Goal: Navigation & Orientation: Find specific page/section

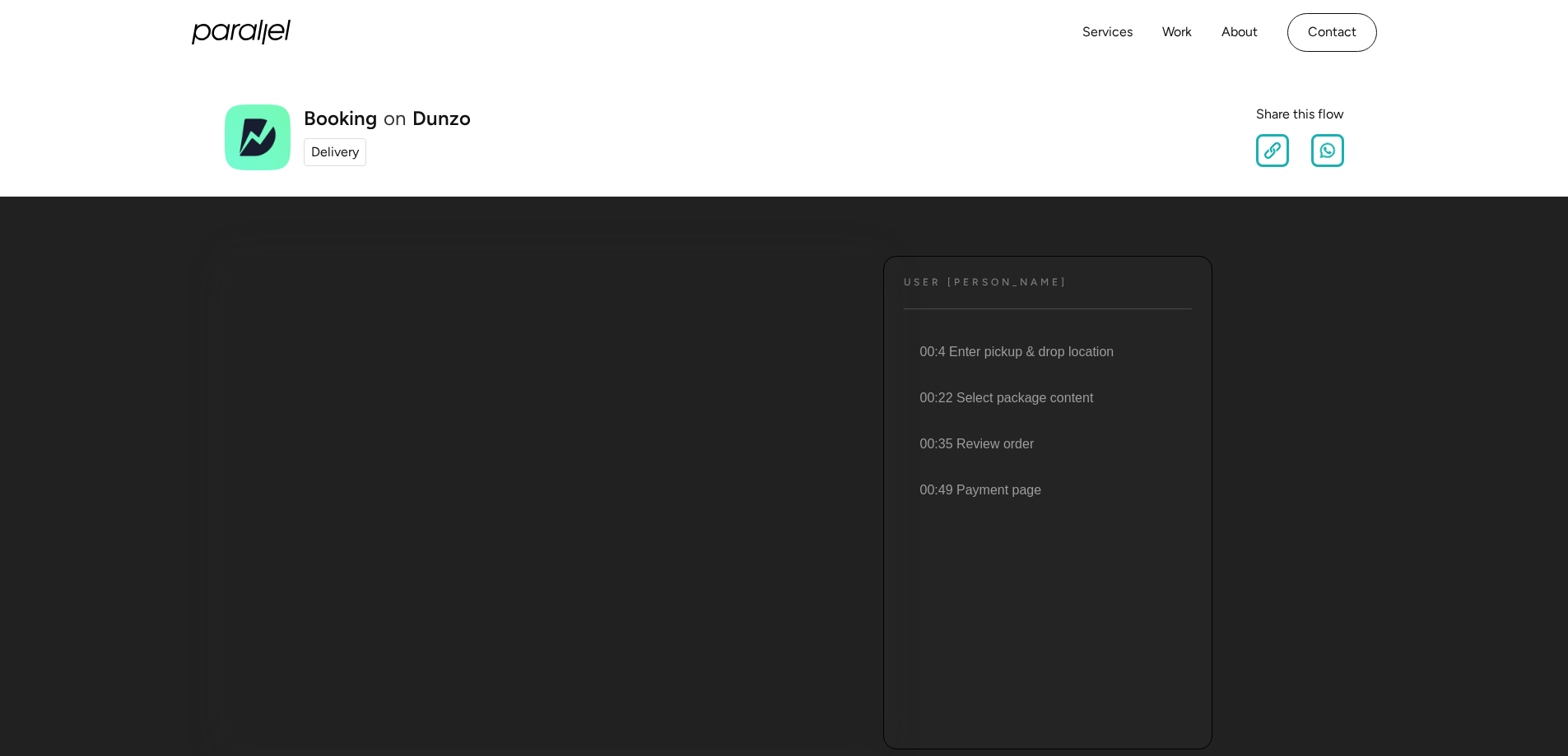
click at [339, 156] on div "Delivery" at bounding box center [335, 152] width 48 height 20
click at [334, 152] on div "Delivery" at bounding box center [335, 152] width 48 height 20
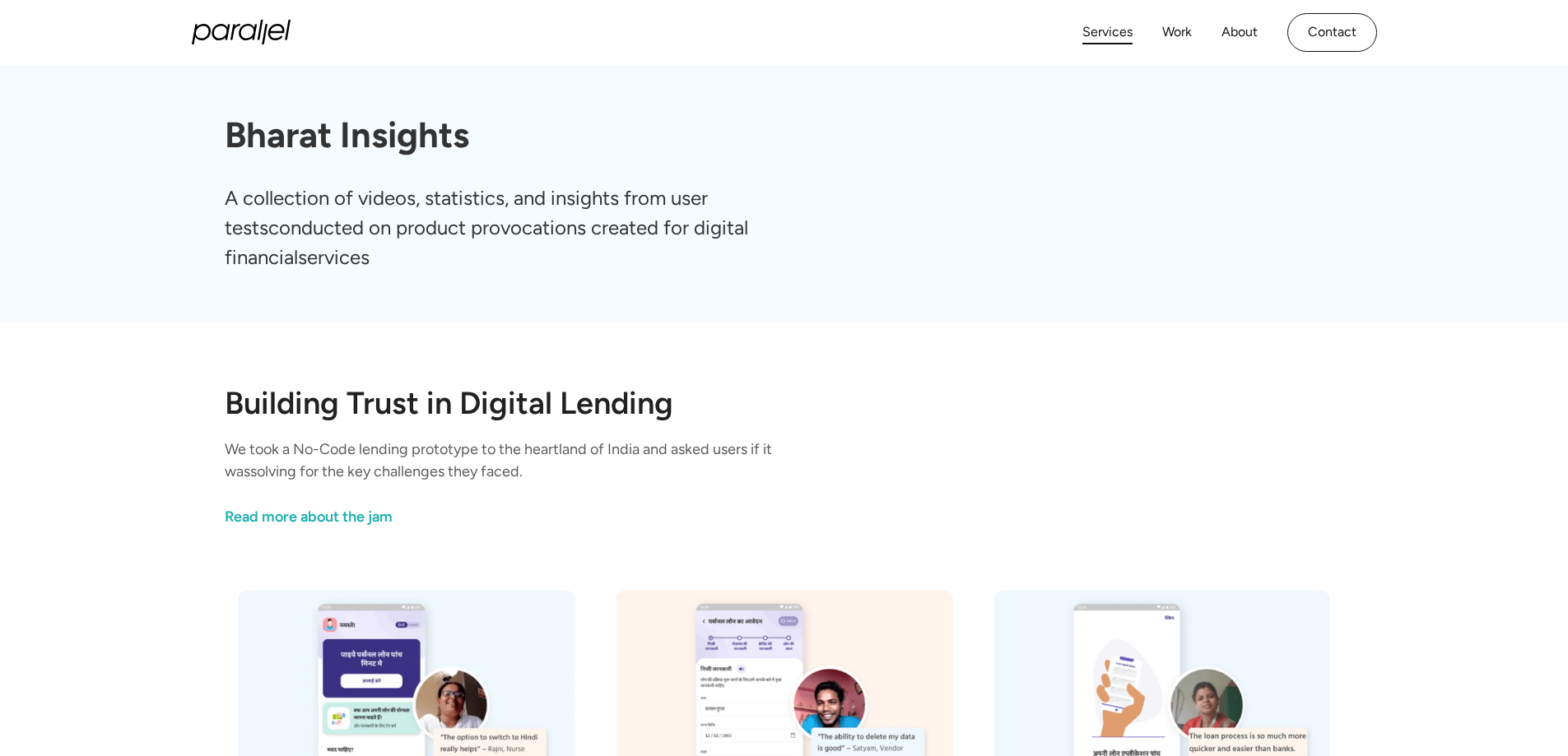
click at [1124, 32] on link "Services" at bounding box center [1107, 32] width 50 height 24
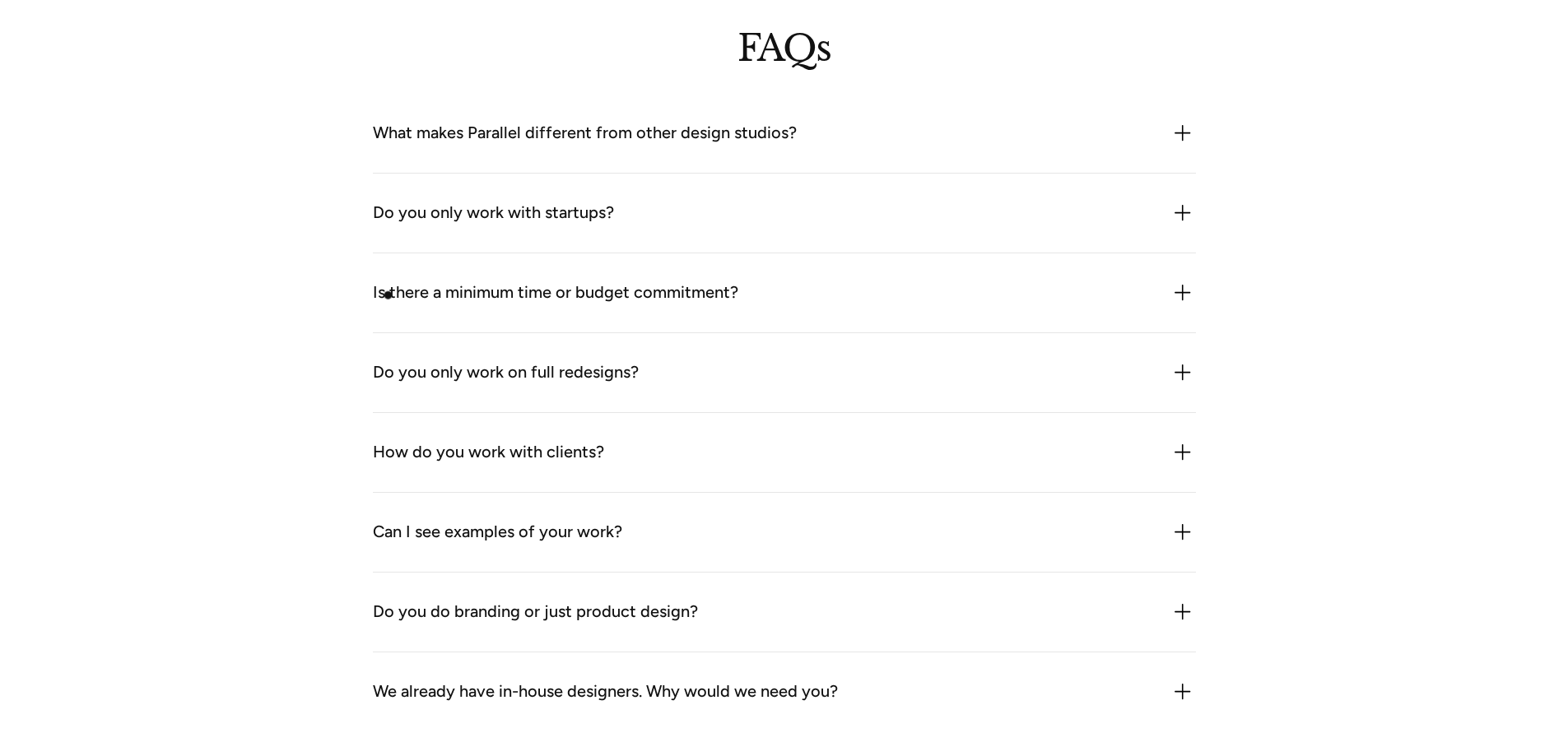
scroll to position [4853, 0]
